Goal: Find contact information: Find contact information

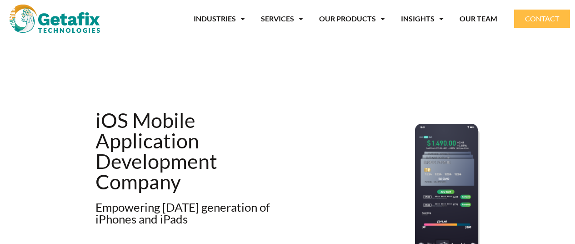
scroll to position [4513, 0]
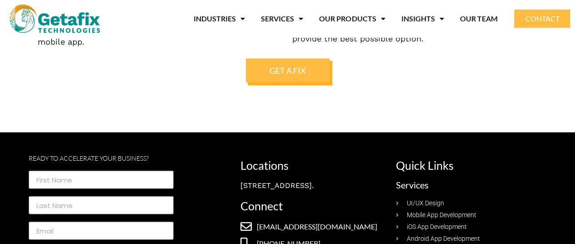
click at [256, 221] on span "[EMAIL_ADDRESS][DOMAIN_NAME]" at bounding box center [316, 226] width 123 height 11
drag, startPoint x: 258, startPoint y: 169, endPoint x: 355, endPoint y: 204, distance: 102.6
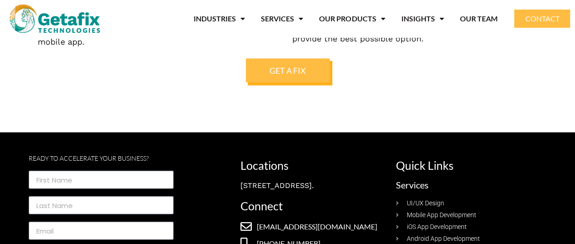
click at [307, 221] on span "[EMAIL_ADDRESS][DOMAIN_NAME]" at bounding box center [316, 226] width 123 height 11
click at [344, 221] on span "[EMAIL_ADDRESS][DOMAIN_NAME]" at bounding box center [316, 226] width 123 height 11
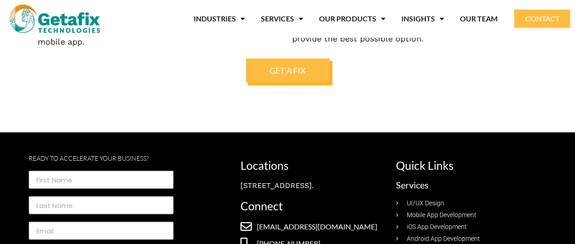
click at [344, 221] on span "[EMAIL_ADDRESS][DOMAIN_NAME]" at bounding box center [316, 226] width 123 height 11
click at [457, 160] on h2 "Quick Links" at bounding box center [469, 165] width 146 height 11
